Goal: Task Accomplishment & Management: Manage account settings

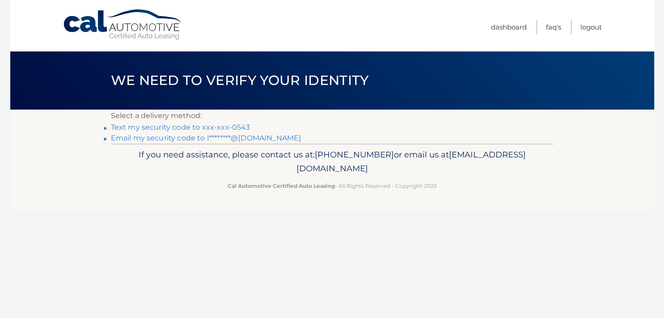
click at [223, 127] on link "Text my security code to xxx-xxx-0543" at bounding box center [180, 127] width 139 height 8
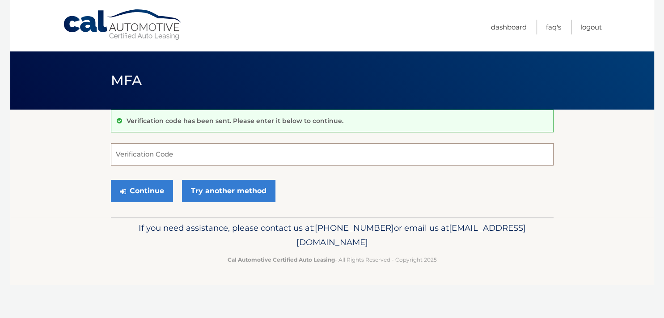
drag, startPoint x: 176, startPoint y: 155, endPoint x: 178, endPoint y: 162, distance: 7.8
click at [178, 159] on input "Verification Code" at bounding box center [332, 154] width 442 height 22
type input "885403"
click at [111, 180] on button "Continue" at bounding box center [142, 191] width 62 height 22
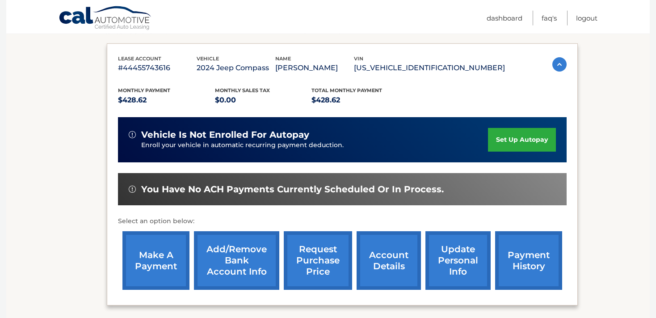
scroll to position [143, 0]
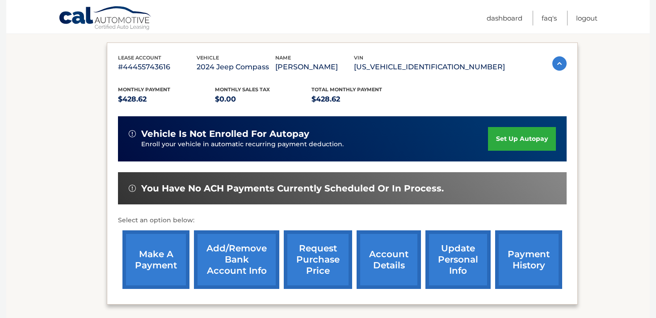
click at [112, 278] on div "lease account #44455743616 vehicle 2024 Jeep Compass name ELIZABETH DISHUK vin …" at bounding box center [342, 173] width 471 height 262
click at [157, 270] on link "make a payment" at bounding box center [155, 259] width 67 height 59
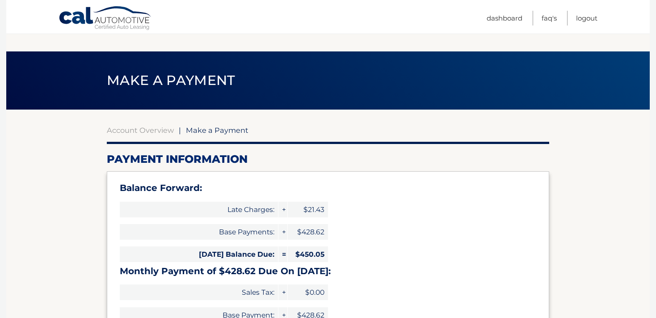
select select "MzM5YmNhODEtNjFkZi00NDNhLWE3ZTktN2UxNmEzNWM0ZGY2"
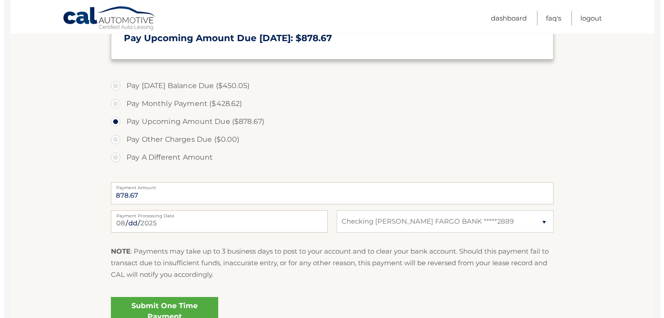
scroll to position [316, 0]
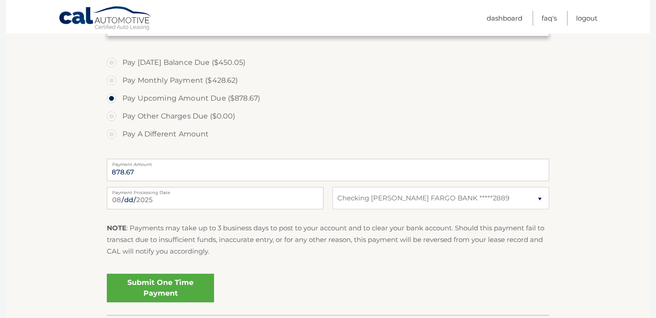
click at [171, 287] on link "Submit One Time Payment" at bounding box center [160, 287] width 107 height 29
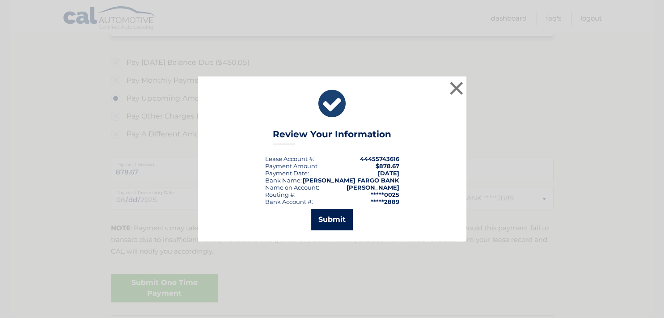
drag, startPoint x: 326, startPoint y: 216, endPoint x: 319, endPoint y: 214, distance: 7.9
click at [324, 213] on button "Submit" at bounding box center [332, 219] width 42 height 21
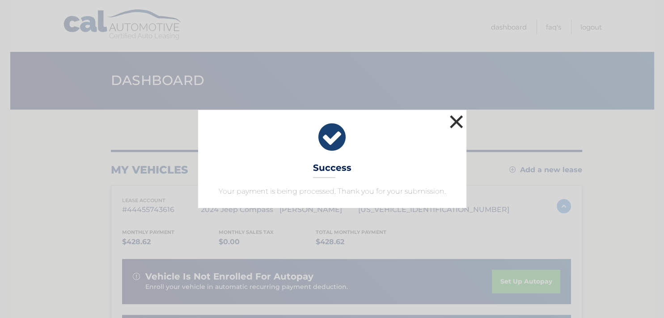
click at [458, 121] on button "×" at bounding box center [456, 122] width 18 height 18
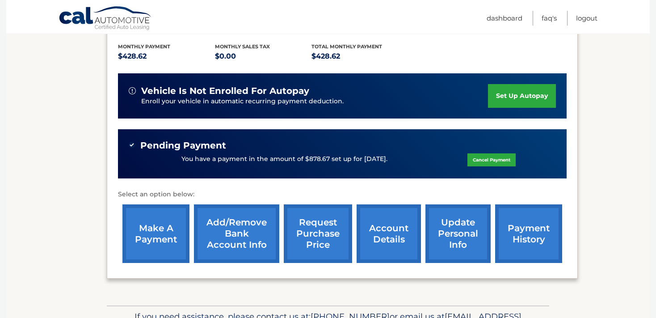
scroll to position [190, 0]
